Goal: Navigation & Orientation: Find specific page/section

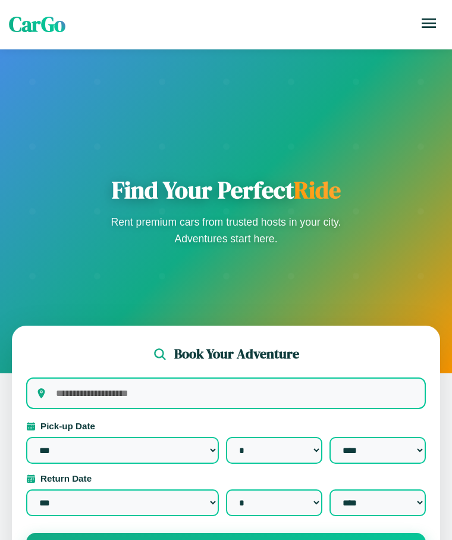
select select "*"
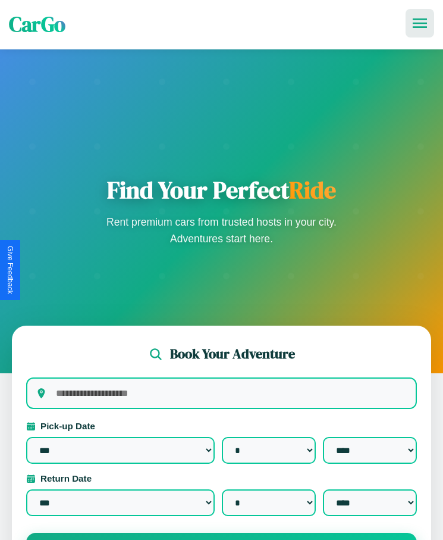
click at [420, 23] on icon at bounding box center [420, 23] width 14 height 10
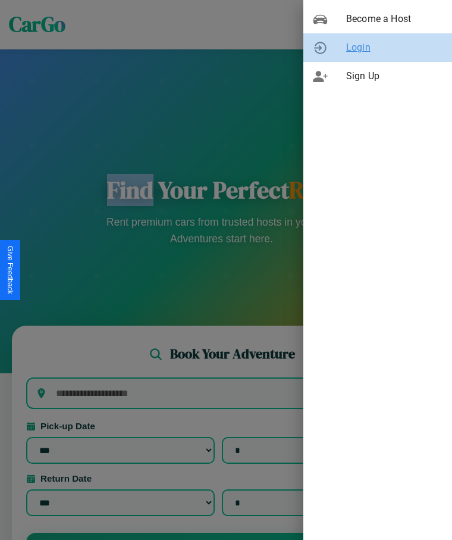
click at [378, 48] on span "Login" at bounding box center [394, 47] width 96 height 14
